Goal: Task Accomplishment & Management: Complete application form

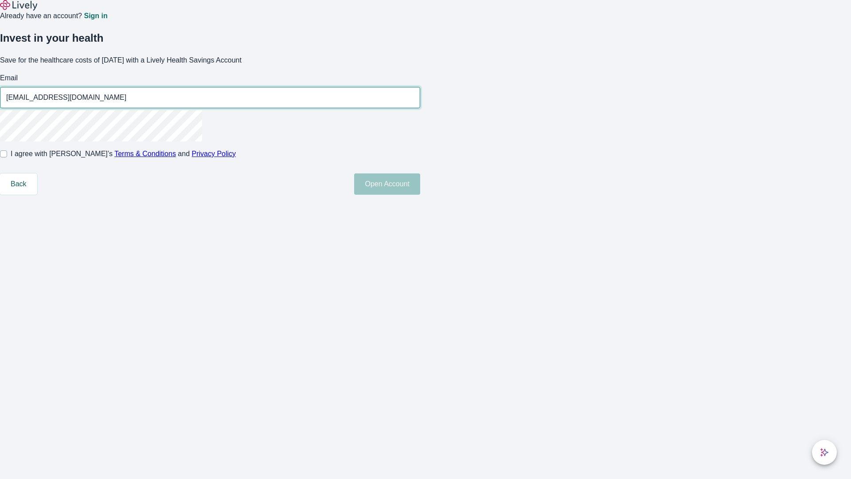
type input "Destiny_Osinski-Collier48250811135304@hotmail.com"
click at [7, 157] on input "I agree with Lively’s Terms & Conditions and Privacy Policy" at bounding box center [3, 153] width 7 height 7
checkbox input "true"
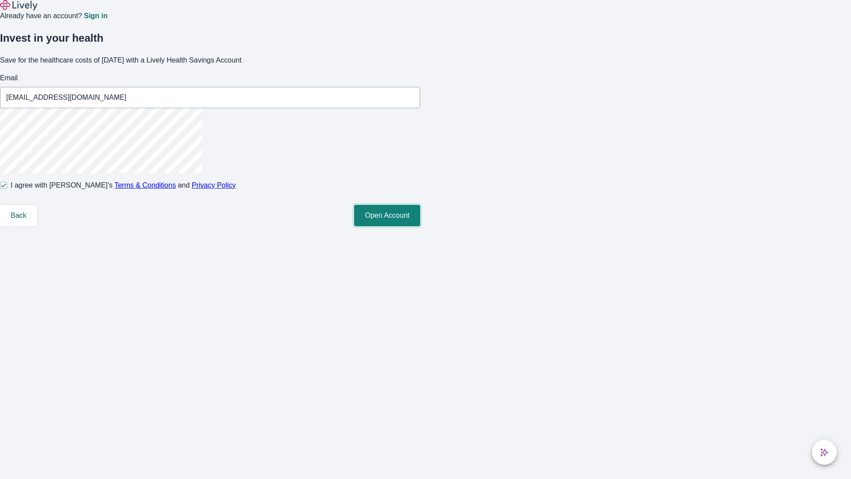
click at [420, 226] on button "Open Account" at bounding box center [387, 215] width 66 height 21
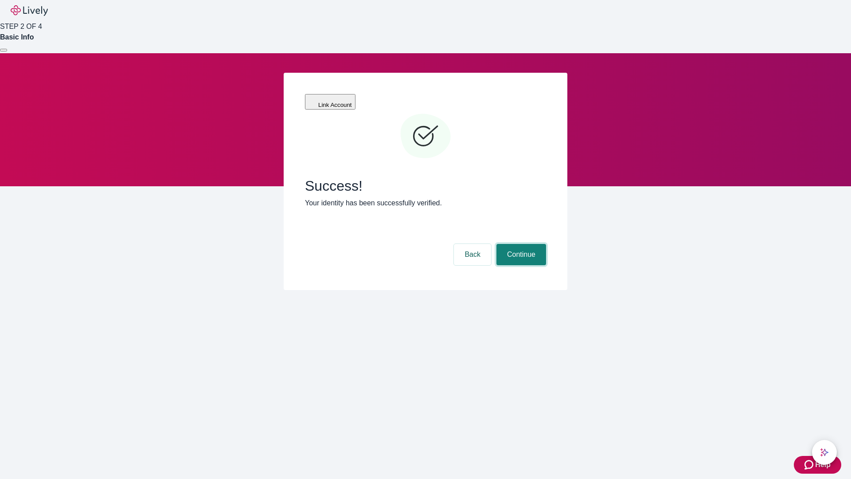
click at [520, 244] on button "Continue" at bounding box center [521, 254] width 50 height 21
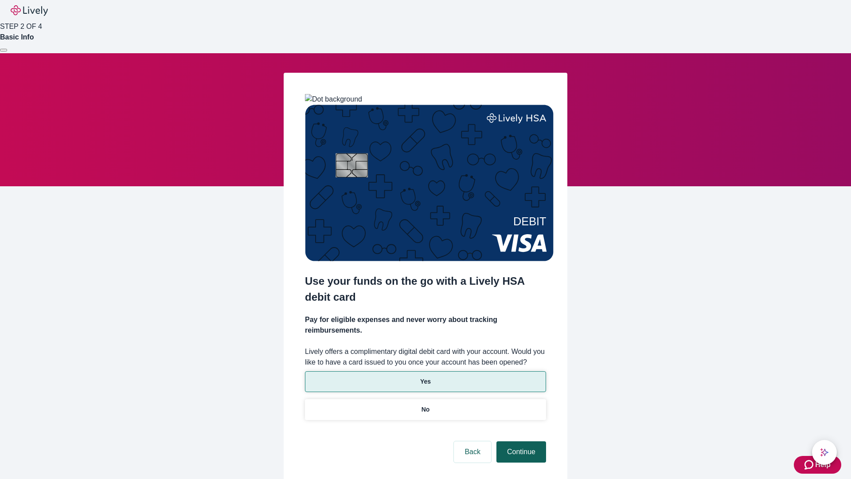
click at [425, 377] on p "Yes" at bounding box center [425, 381] width 11 height 9
click at [520, 441] on button "Continue" at bounding box center [521, 451] width 50 height 21
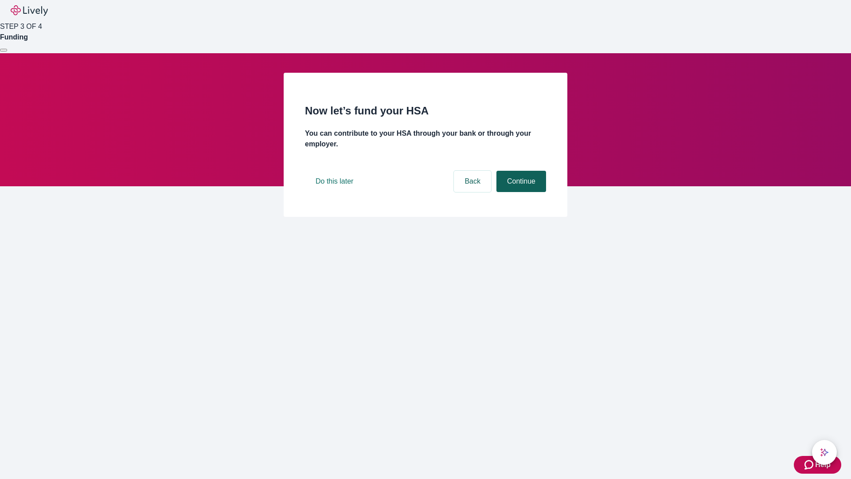
click at [520, 192] on button "Continue" at bounding box center [521, 181] width 50 height 21
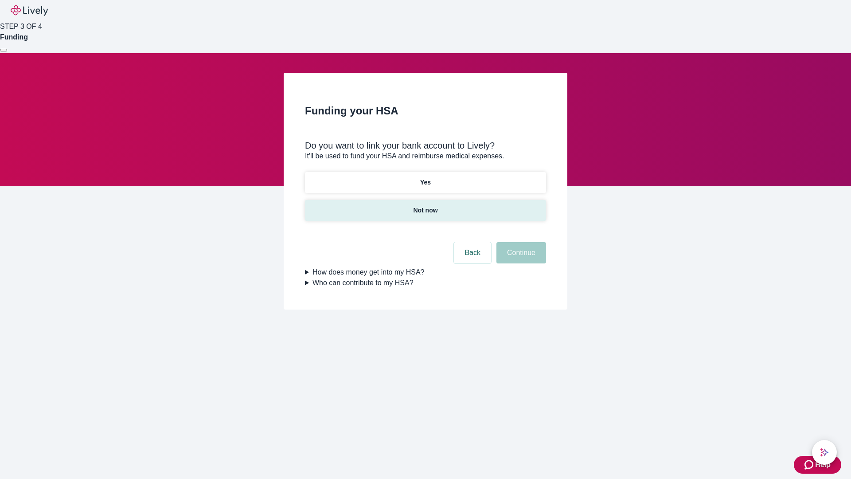
click at [425, 206] on p "Not now" at bounding box center [425, 210] width 24 height 9
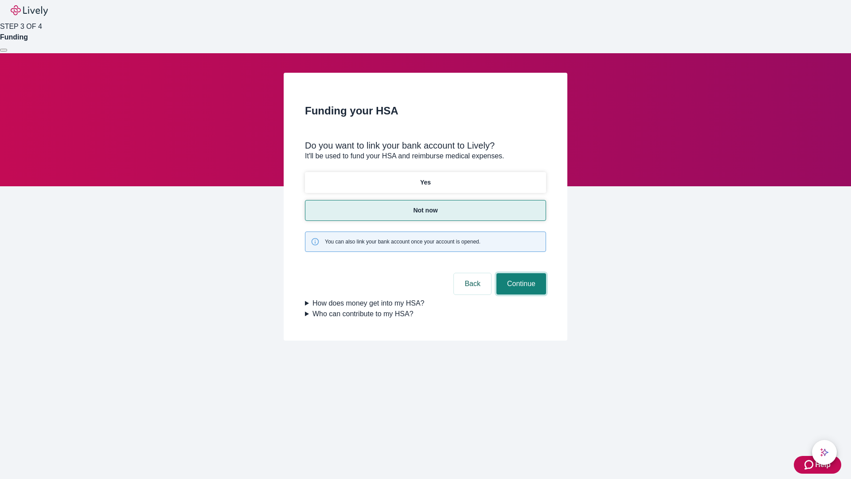
click at [520, 273] on button "Continue" at bounding box center [521, 283] width 50 height 21
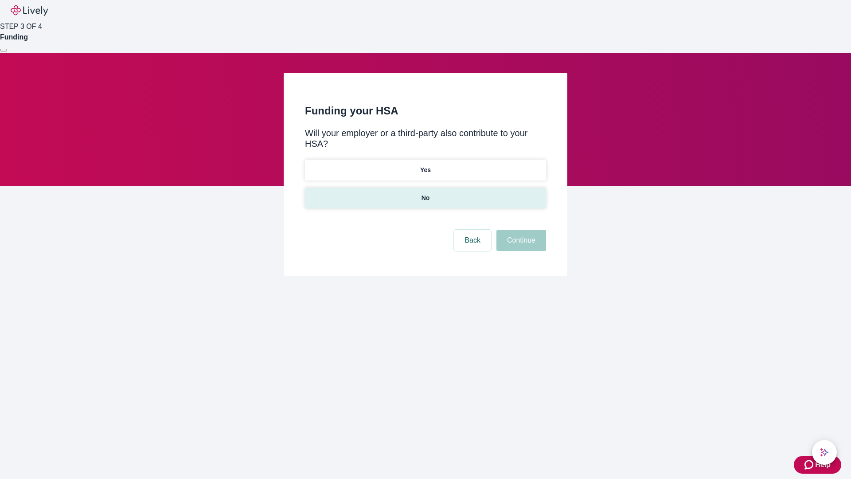
click at [425, 193] on p "No" at bounding box center [426, 197] width 8 height 9
click at [520, 230] on button "Continue" at bounding box center [521, 240] width 50 height 21
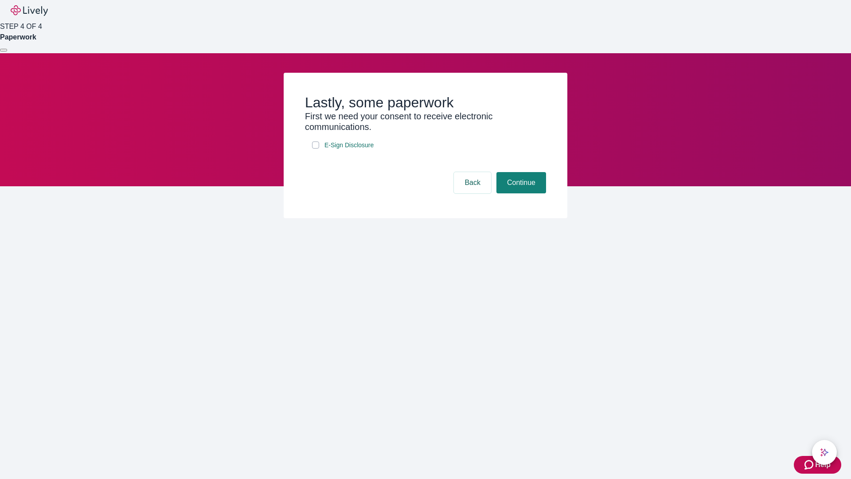
click at [316, 148] on input "E-Sign Disclosure" at bounding box center [315, 144] width 7 height 7
checkbox input "true"
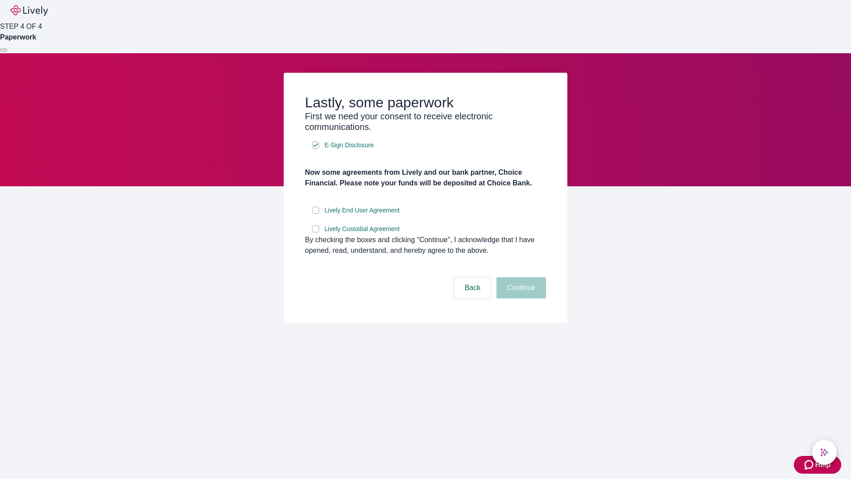
click at [316, 214] on input "Lively End User Agreement" at bounding box center [315, 210] width 7 height 7
checkbox input "true"
click at [316, 232] on input "Lively Custodial Agreement" at bounding box center [315, 228] width 7 height 7
checkbox input "true"
click at [520, 298] on button "Continue" at bounding box center [521, 287] width 50 height 21
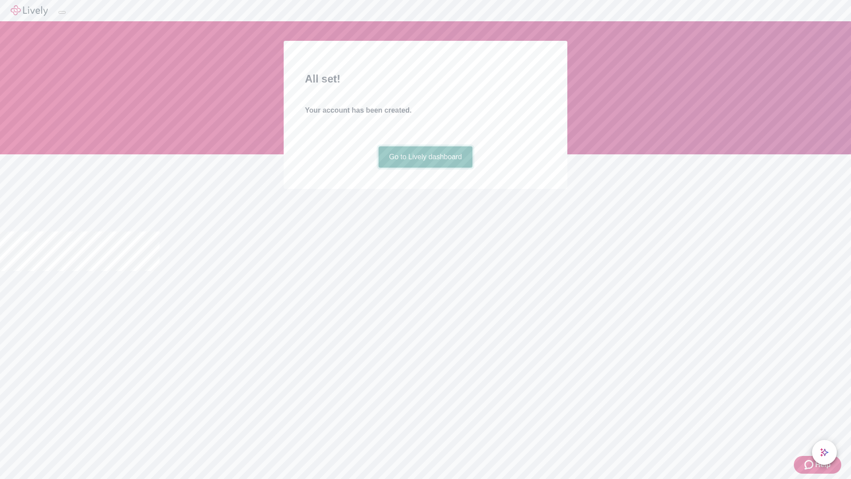
click at [425, 168] on link "Go to Lively dashboard" at bounding box center [426, 156] width 94 height 21
